Goal: Task Accomplishment & Management: Manage account settings

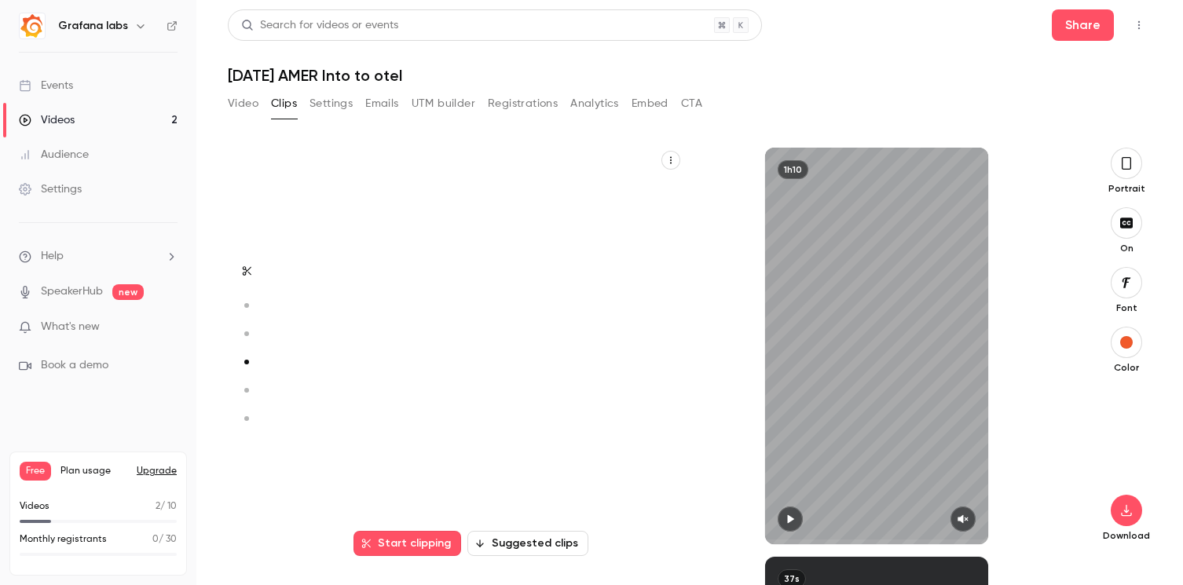
scroll to position [1227, 0]
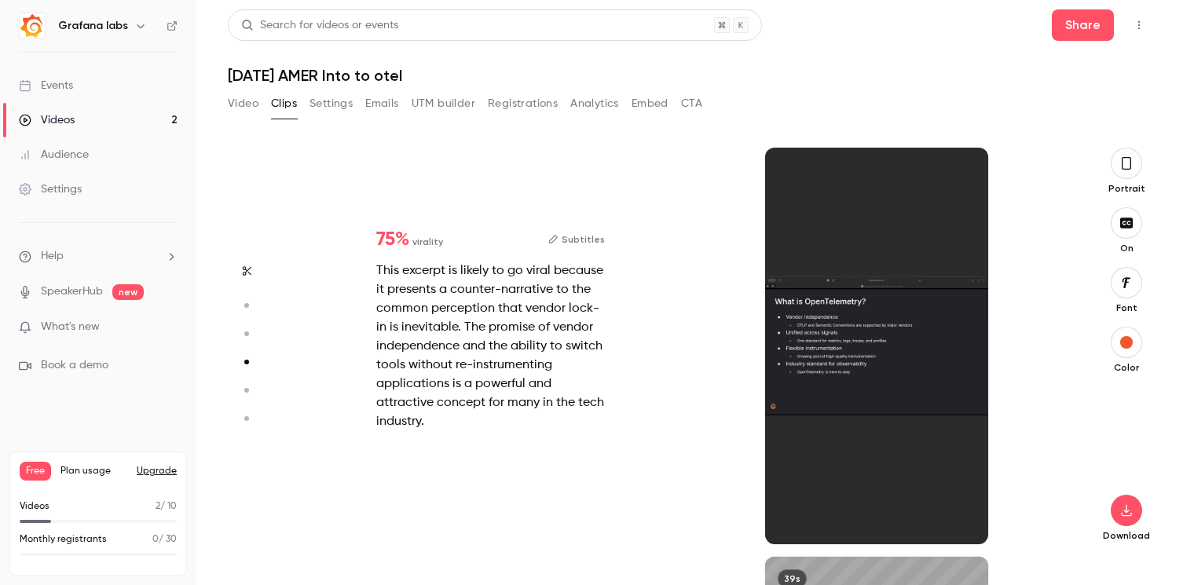
type input "*"
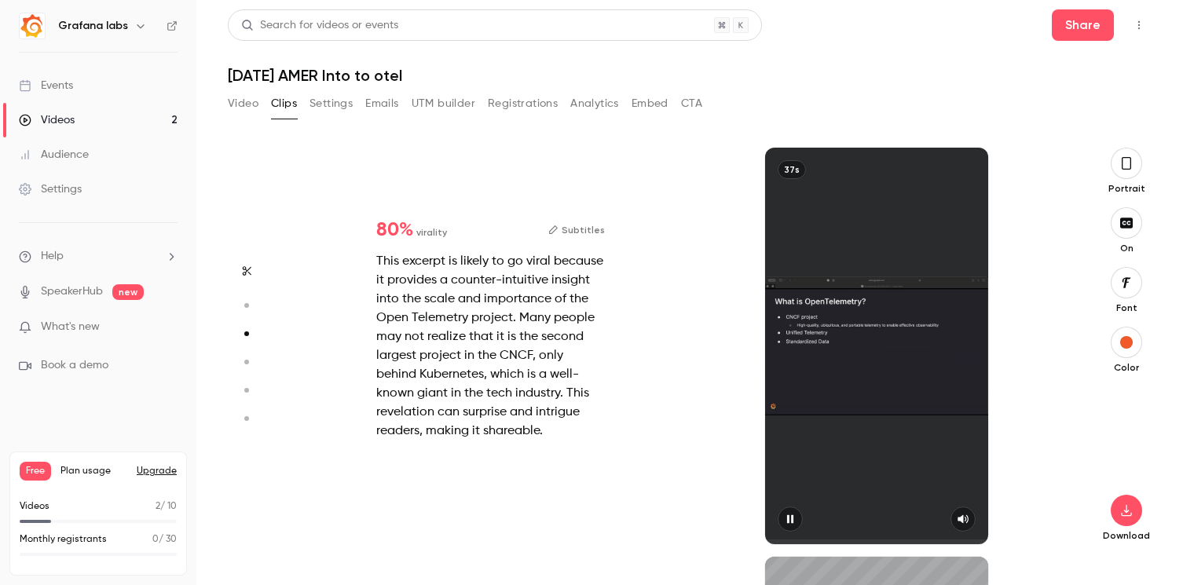
type input "*"
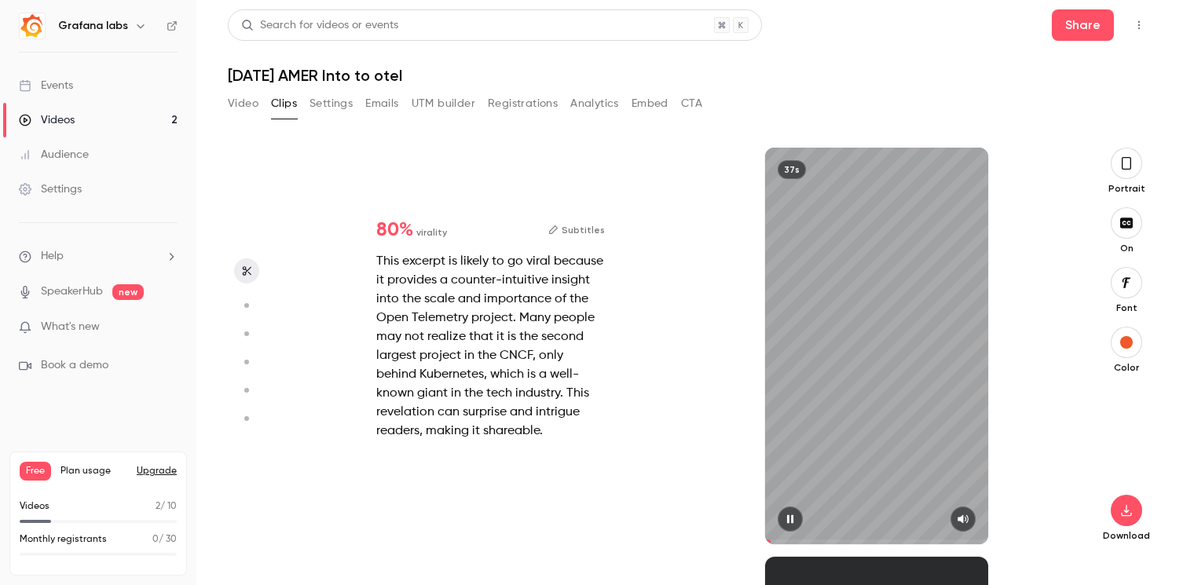
scroll to position [0, 0]
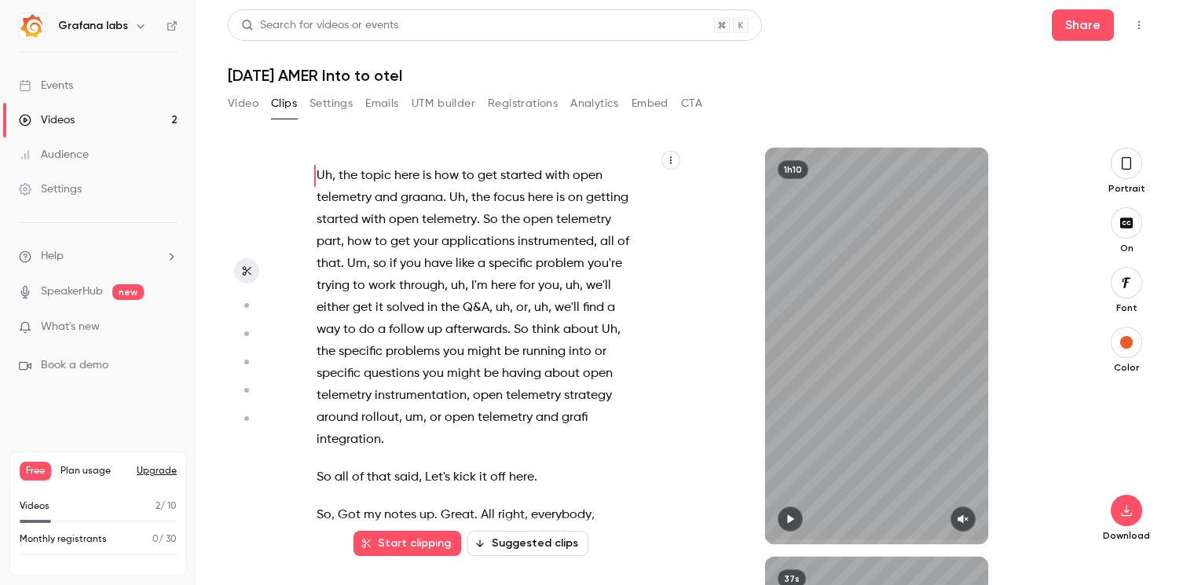
type input "*"
click at [52, 124] on div "Videos" at bounding box center [47, 120] width 56 height 16
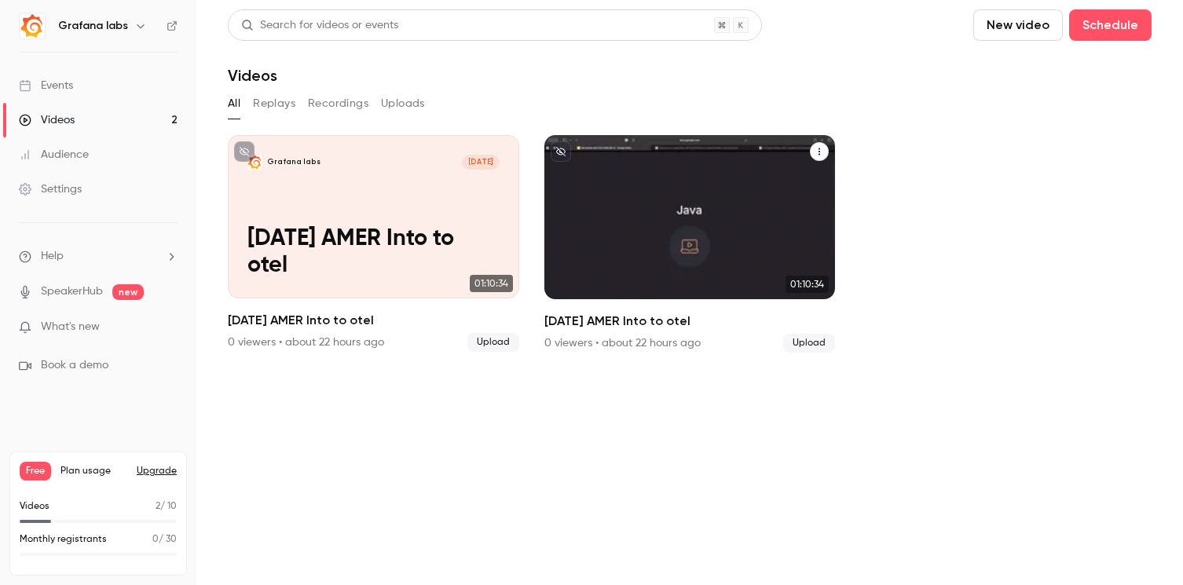
click at [820, 144] on button "2025-08-13 AMER Into to otel" at bounding box center [819, 151] width 19 height 19
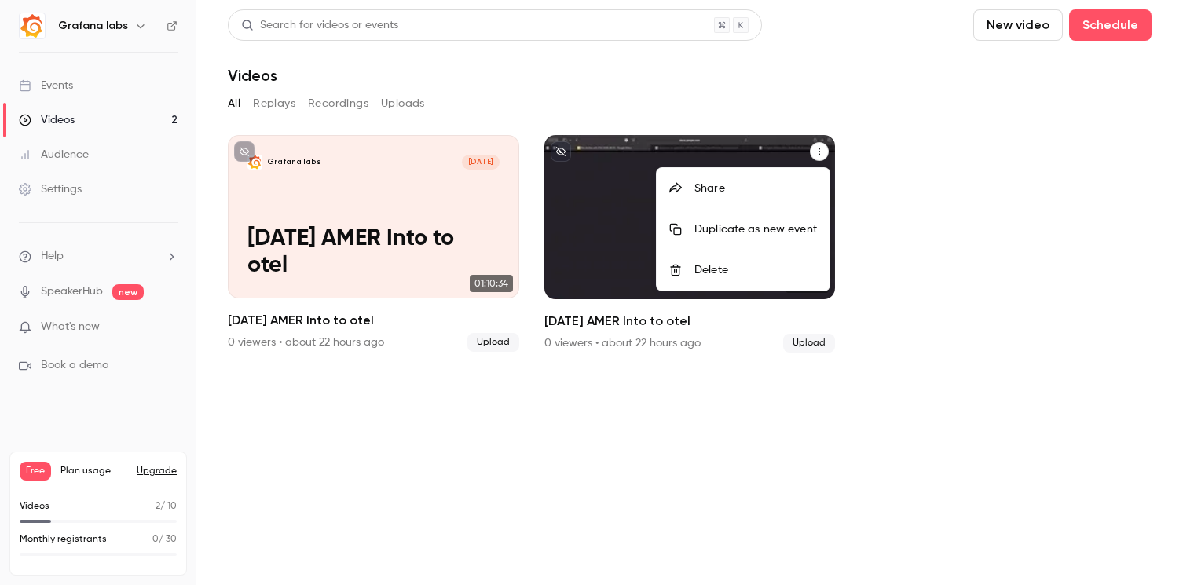
click at [720, 269] on div "Delete" at bounding box center [755, 270] width 123 height 16
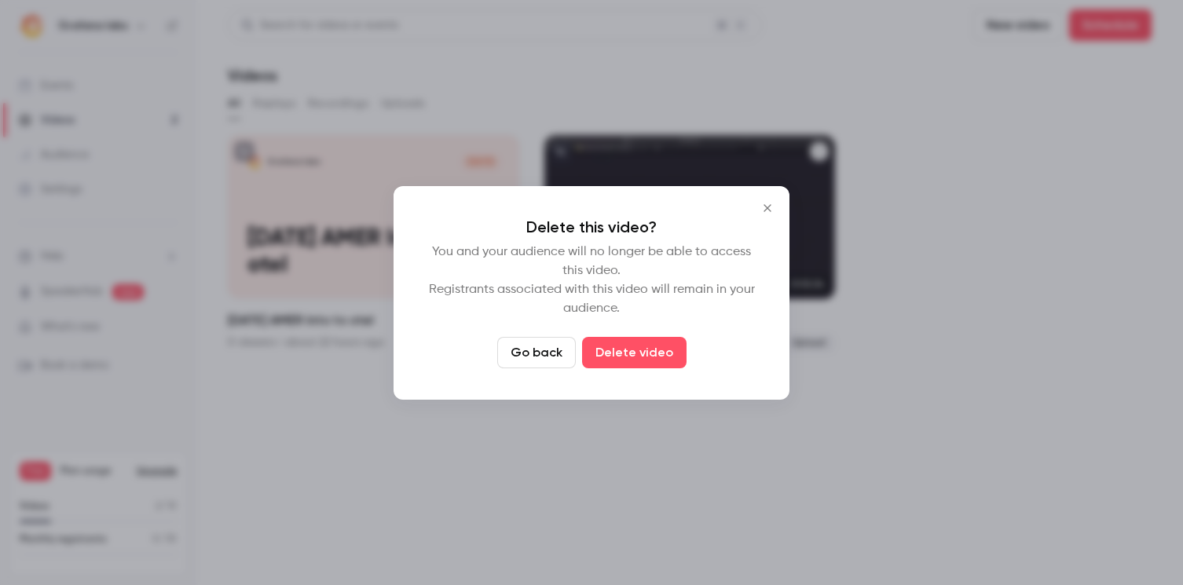
click at [766, 213] on icon "Close" at bounding box center [767, 208] width 19 height 13
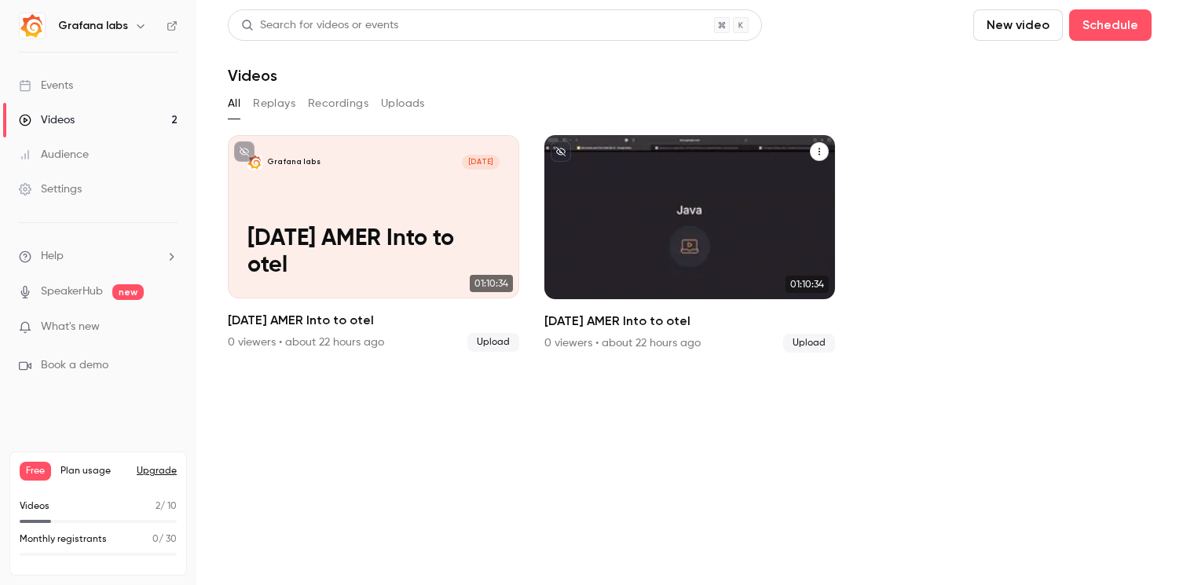
click at [825, 146] on button "2025-08-13 AMER Into to otel" at bounding box center [819, 151] width 19 height 19
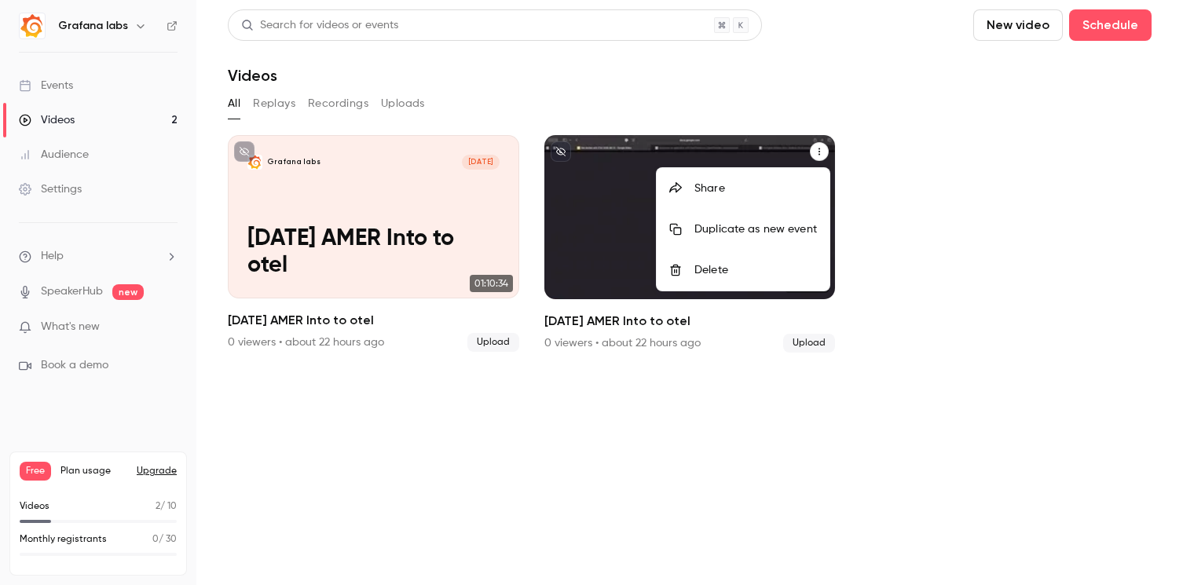
click at [728, 262] on div "Delete" at bounding box center [755, 270] width 123 height 16
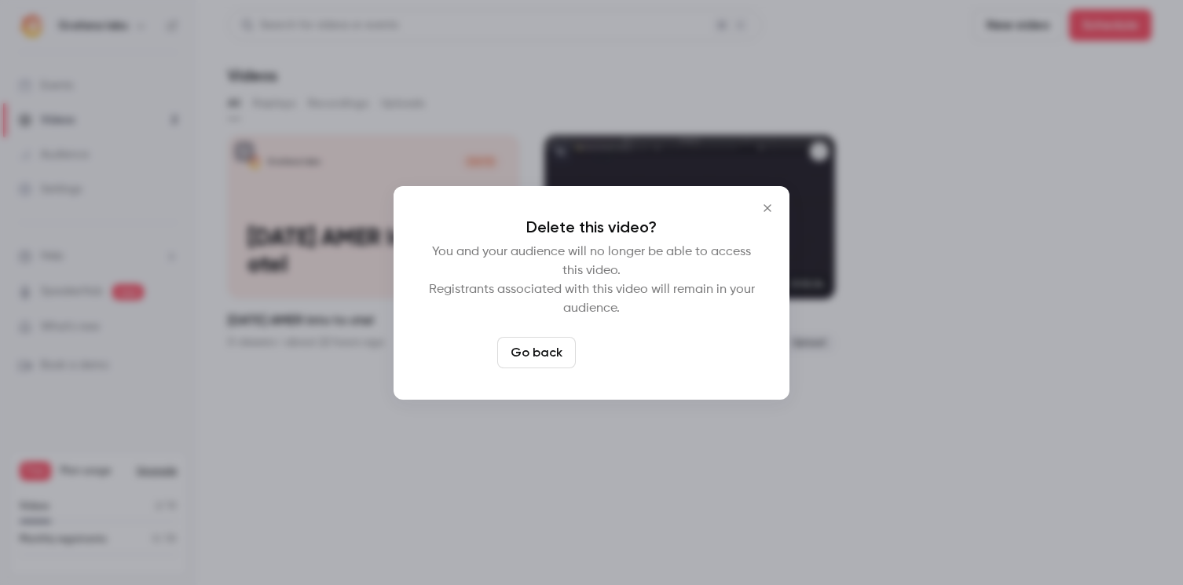
click at [636, 362] on button "Delete video" at bounding box center [634, 352] width 104 height 31
